Goal: Task Accomplishment & Management: Use online tool/utility

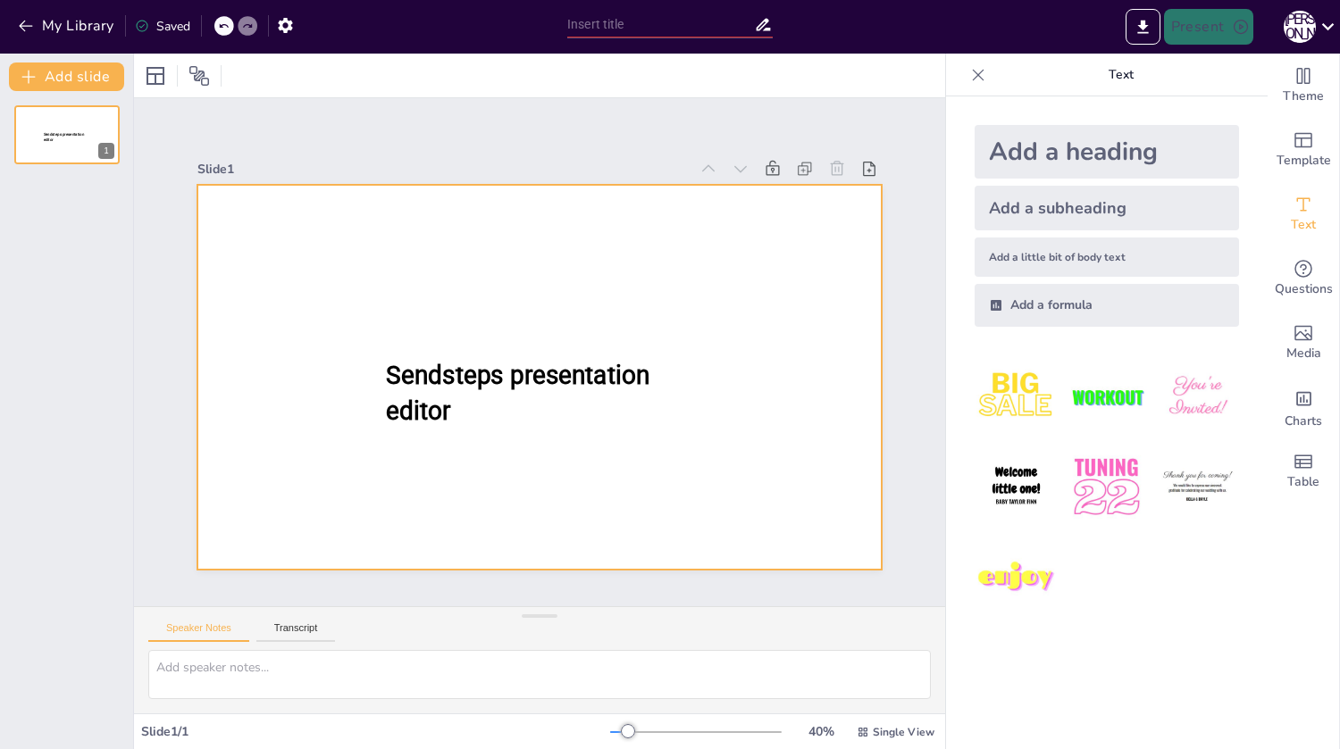
type input "New Sendsteps"
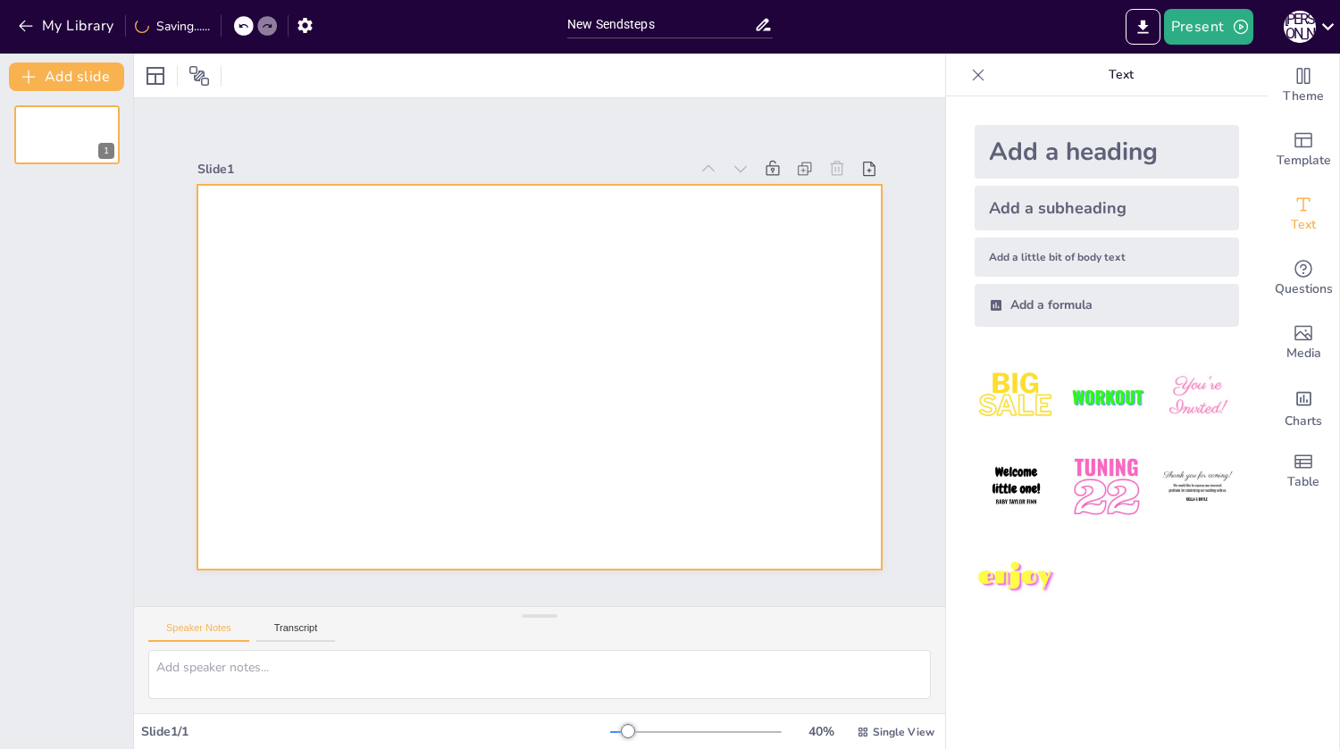
click at [548, 318] on div at bounding box center [539, 377] width 684 height 385
click at [358, 250] on div at bounding box center [539, 377] width 684 height 385
click at [256, 239] on div at bounding box center [539, 377] width 684 height 385
click at [737, 250] on div at bounding box center [539, 377] width 684 height 385
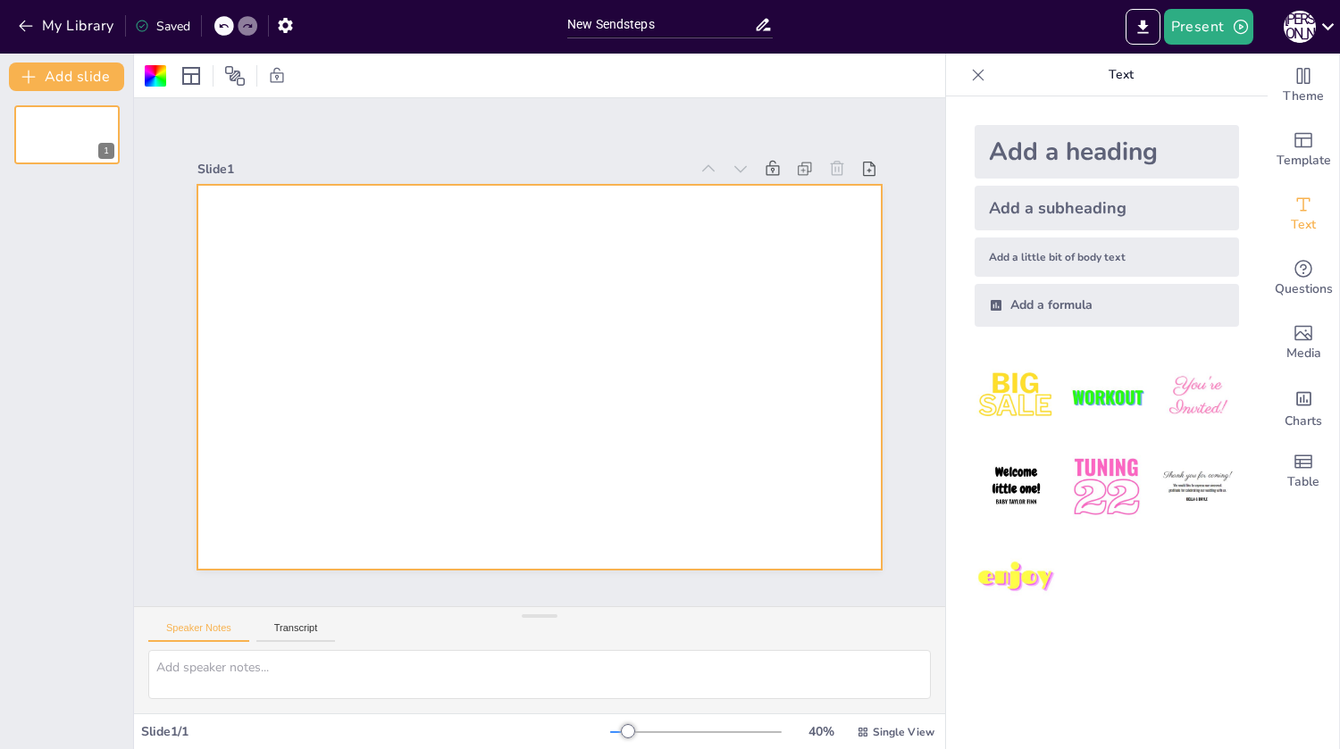
click at [1114, 75] on p "Text" at bounding box center [1120, 75] width 257 height 43
click at [1103, 152] on div "Add a heading" at bounding box center [1107, 152] width 264 height 54
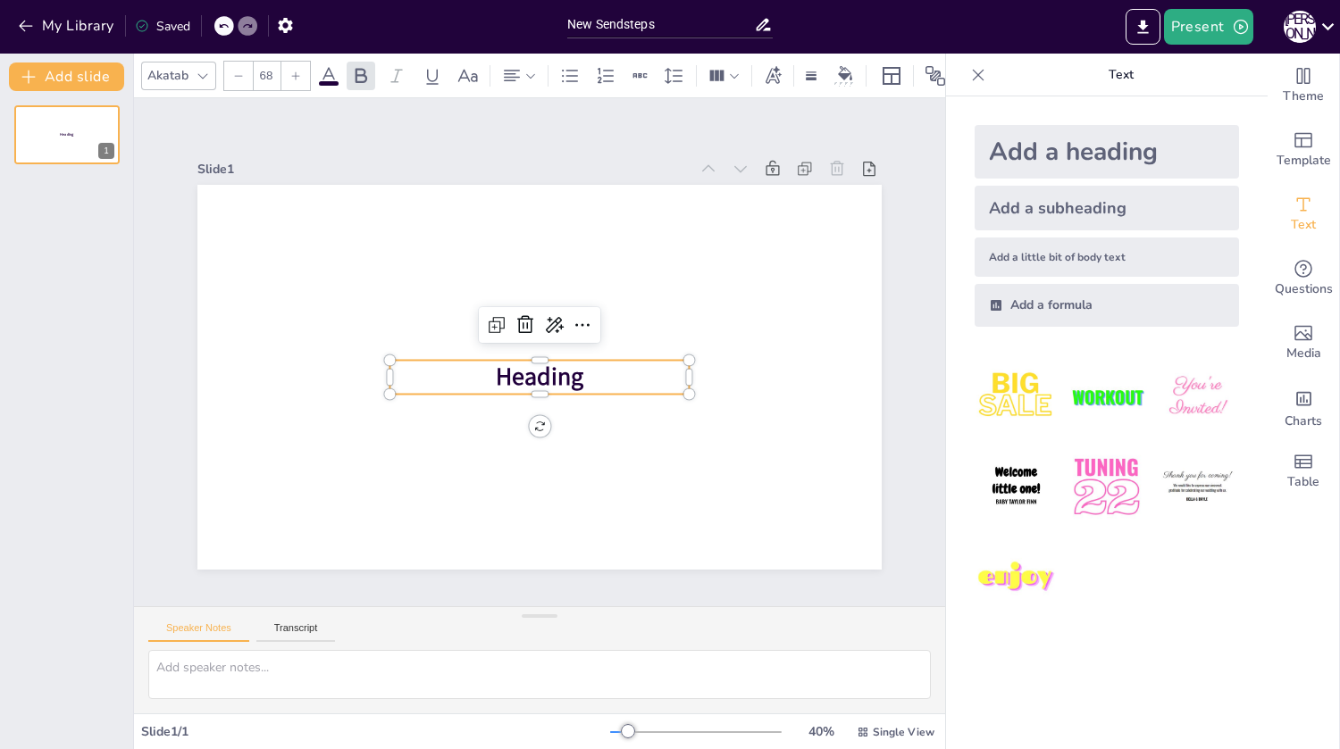
click at [590, 367] on p "Heading" at bounding box center [538, 378] width 299 height 34
click at [587, 373] on p "Heading" at bounding box center [538, 378] width 299 height 34
click at [543, 317] on icon at bounding box center [553, 324] width 21 height 21
click at [581, 391] on font "Переписать" at bounding box center [579, 396] width 71 height 17
click at [568, 364] on p "Title" at bounding box center [538, 378] width 299 height 34
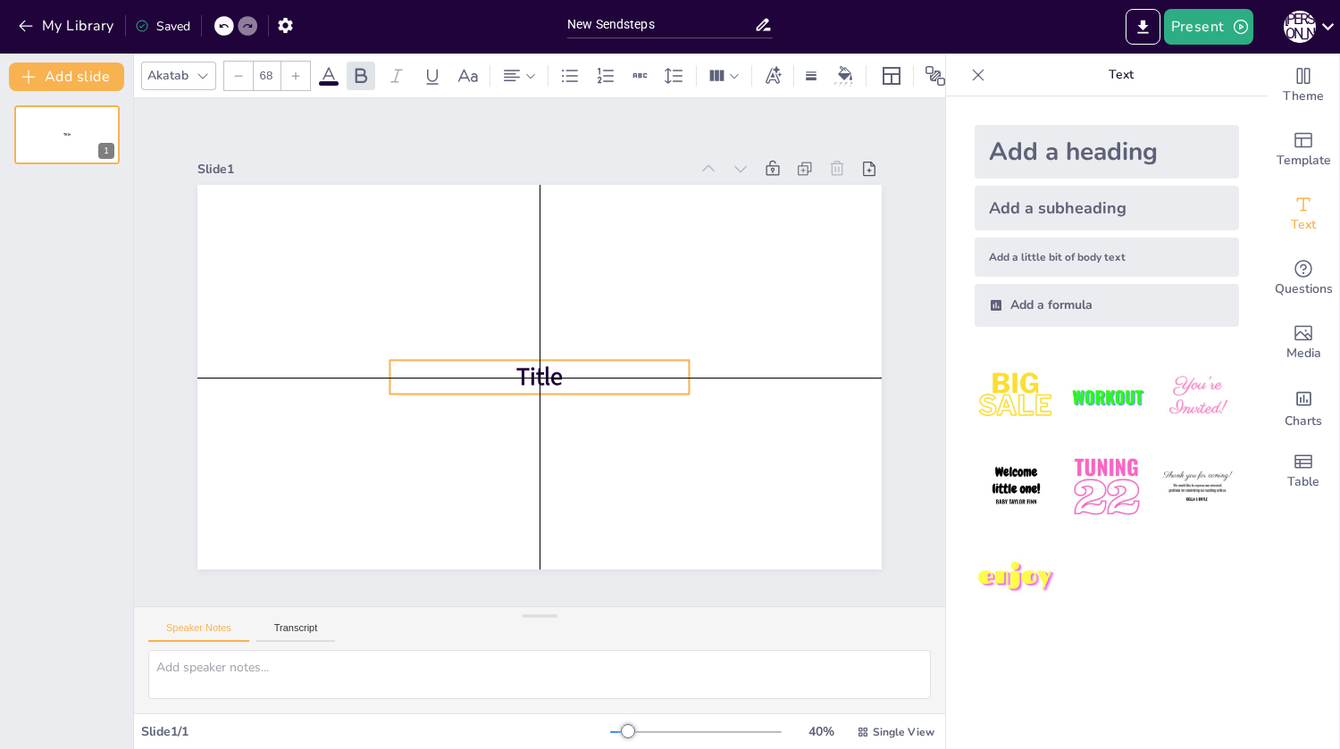
click at [569, 374] on p "Title" at bounding box center [538, 378] width 299 height 34
drag, startPoint x: 563, startPoint y: 372, endPoint x: 573, endPoint y: 365, distance: 11.6
click at [574, 366] on p "Title" at bounding box center [547, 378] width 299 height 34
drag, startPoint x: 517, startPoint y: 366, endPoint x: 532, endPoint y: 371, distance: 15.8
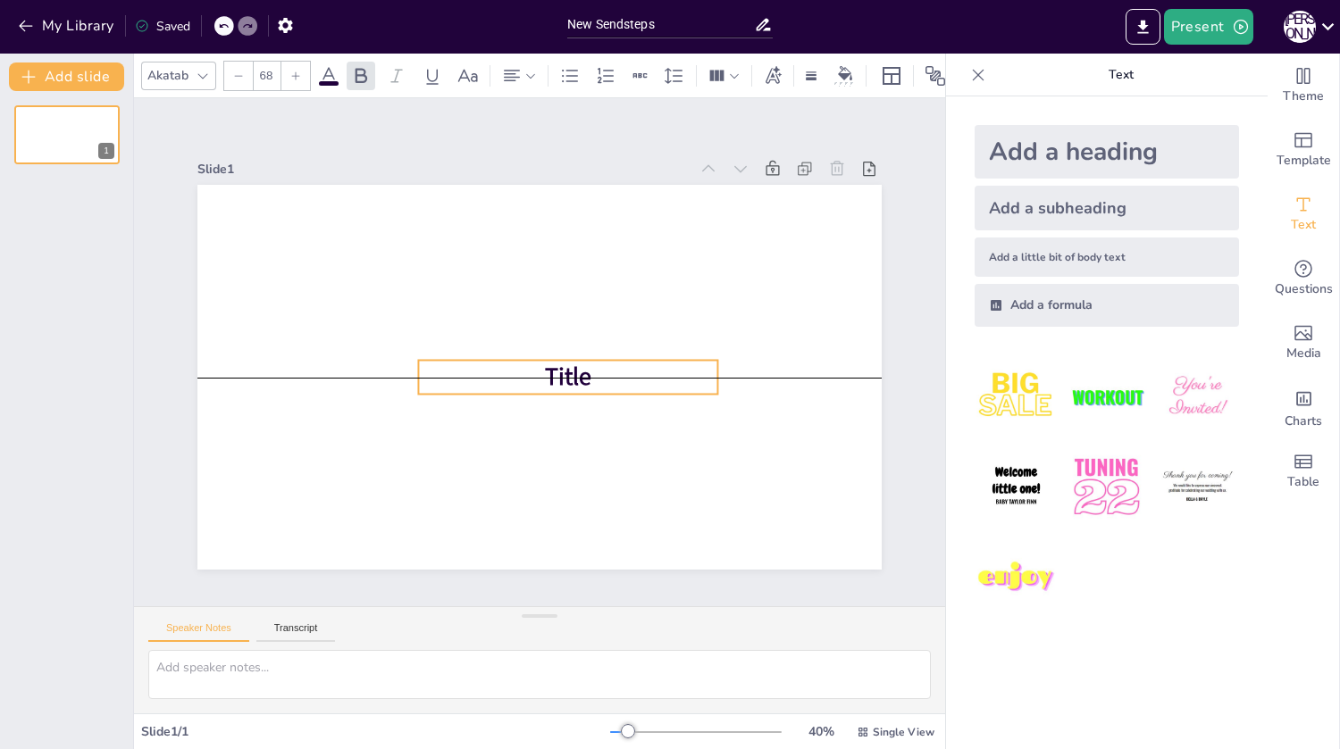
click at [545, 371] on span "Title" at bounding box center [568, 377] width 46 height 33
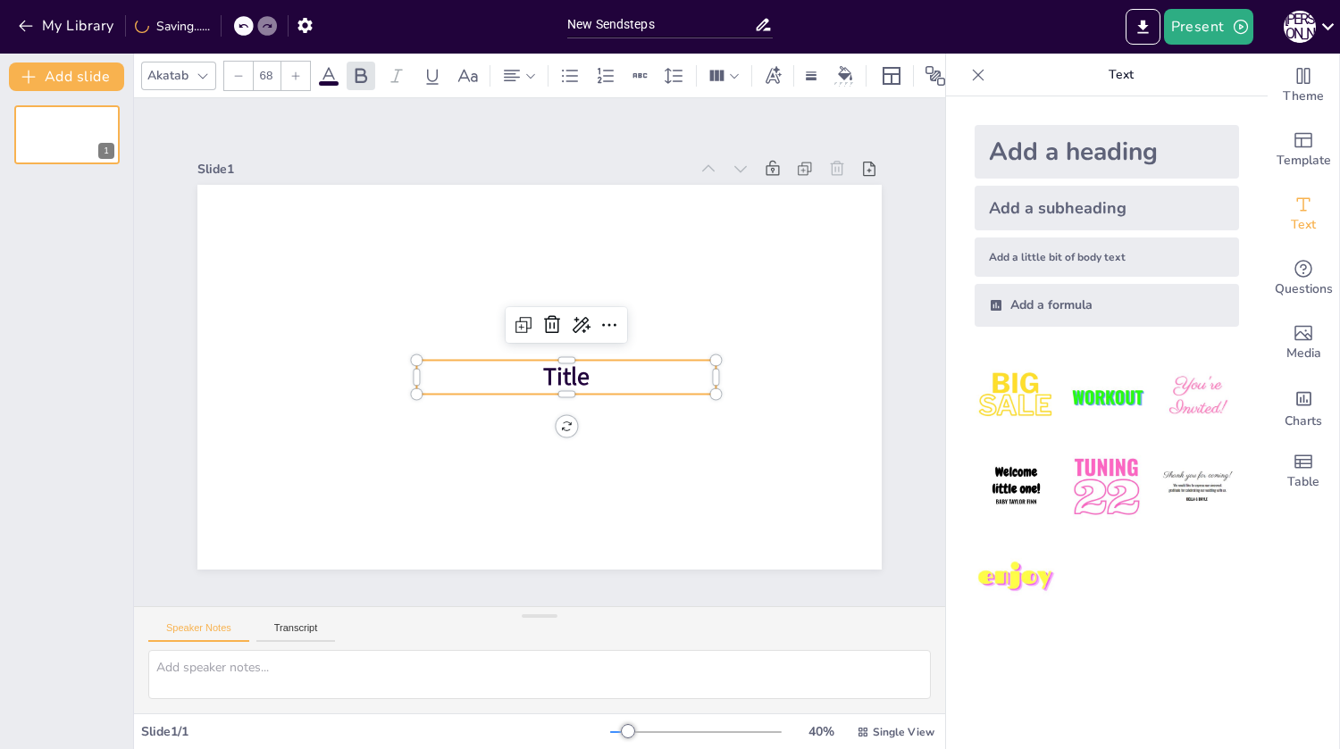
click at [574, 373] on span "Title" at bounding box center [566, 377] width 46 height 33
